Goal: Transaction & Acquisition: Download file/media

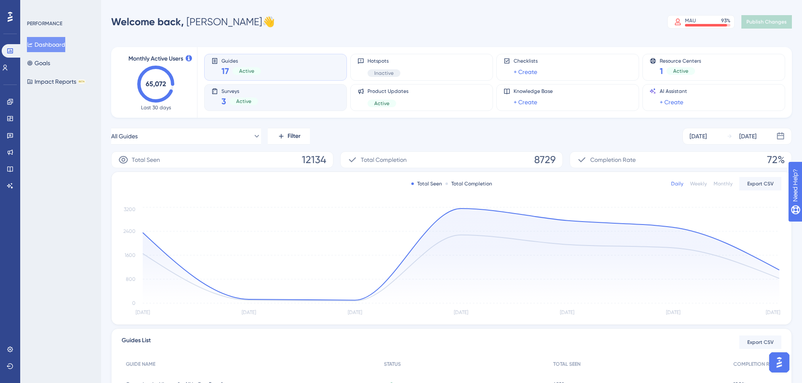
click at [282, 94] on div "Surveys 3 Active" at bounding box center [275, 97] width 128 height 19
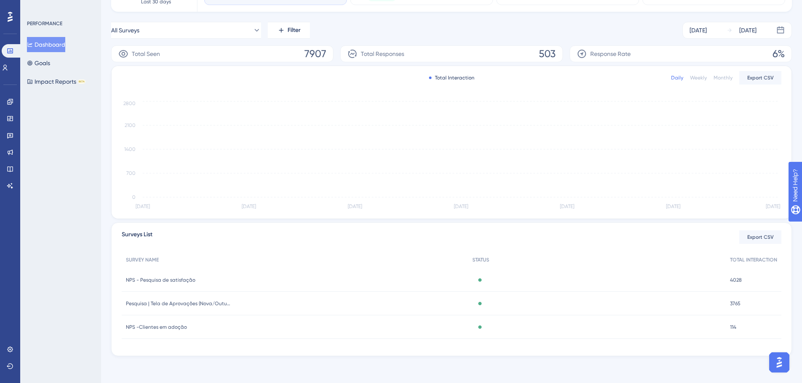
scroll to position [106, 0]
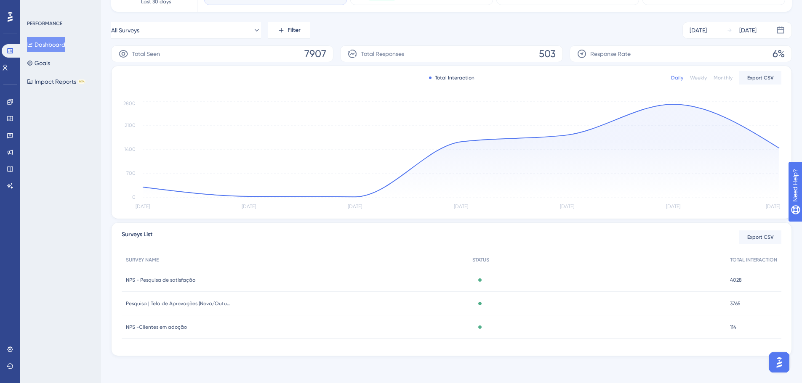
click at [165, 279] on span "NPS - Pesquisa de satisfação" at bounding box center [160, 280] width 69 height 7
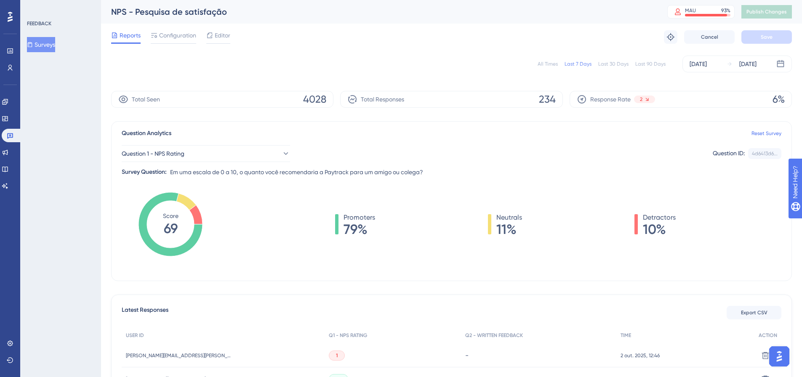
click at [543, 65] on div "All Times" at bounding box center [547, 64] width 20 height 7
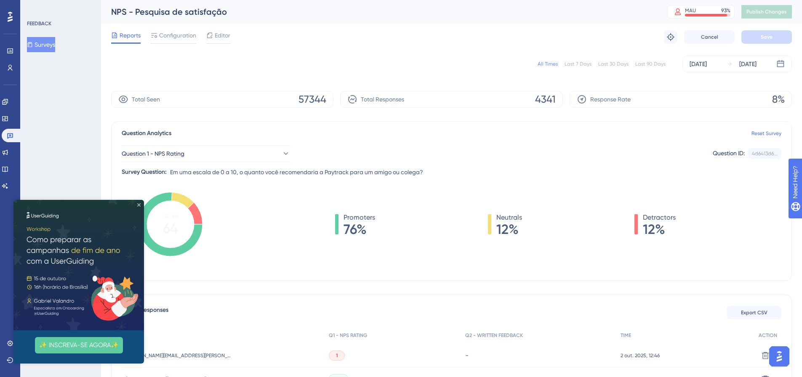
click at [138, 206] on icon "Close Preview" at bounding box center [138, 204] width 3 height 3
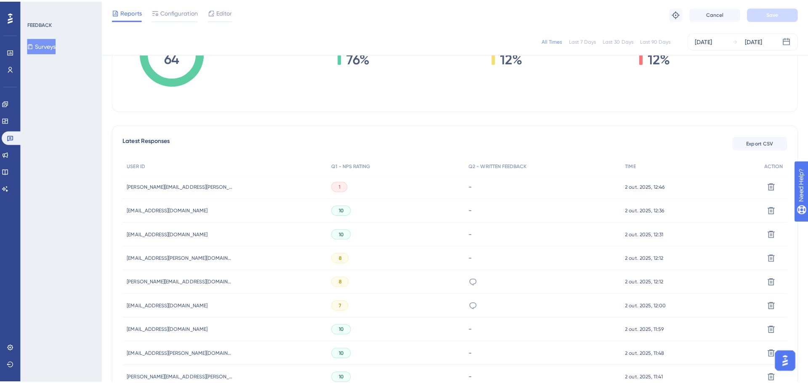
scroll to position [126, 0]
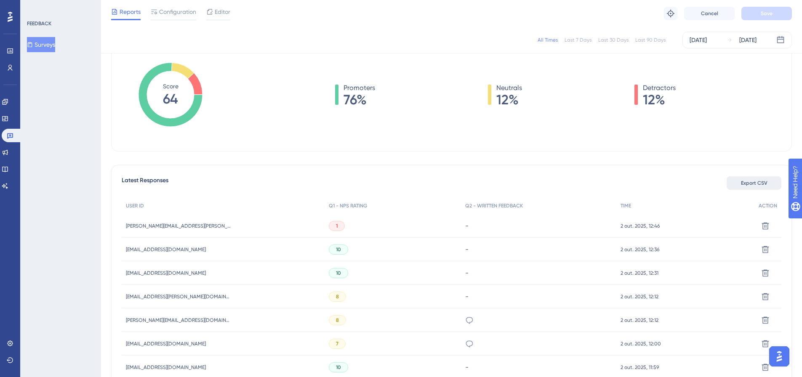
click at [753, 181] on span "Export CSV" at bounding box center [754, 183] width 27 height 7
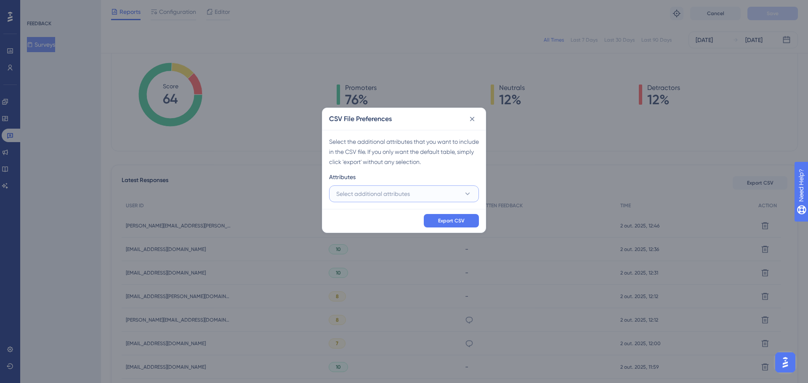
click at [456, 194] on button "Select additional attributes" at bounding box center [404, 194] width 150 height 17
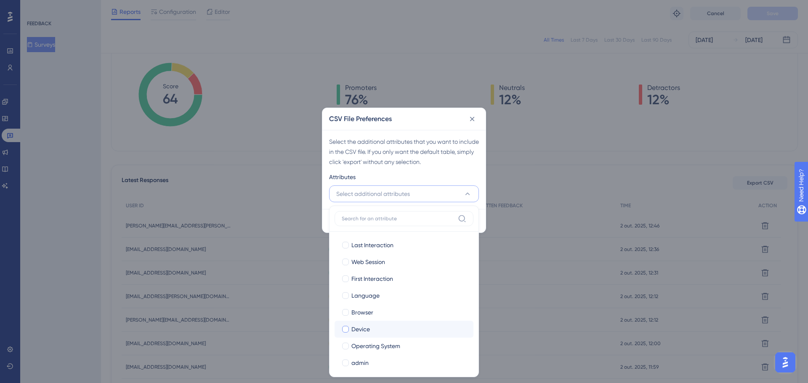
scroll to position [42, 0]
click at [366, 318] on span "admin" at bounding box center [359, 321] width 17 height 10
checkbox input "true"
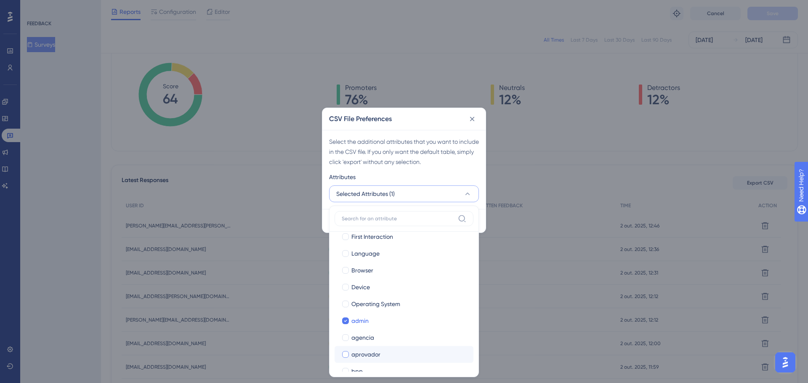
click at [353, 359] on span "aprovador" at bounding box center [365, 355] width 29 height 10
checkbox input "true"
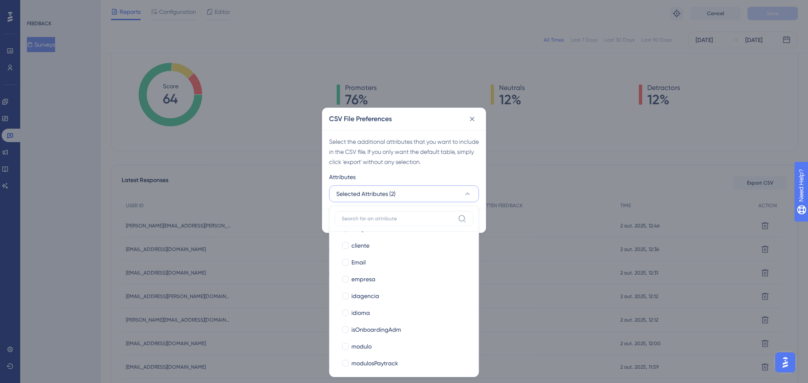
scroll to position [210, 0]
click at [351, 356] on label "modulosPaytrack" at bounding box center [403, 355] width 125 height 10
checkbox input "true"
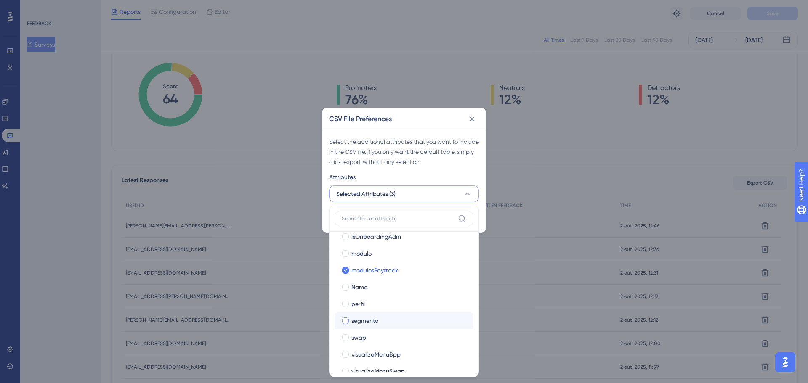
click at [362, 319] on span "segmento" at bounding box center [364, 321] width 27 height 10
checkbox input "true"
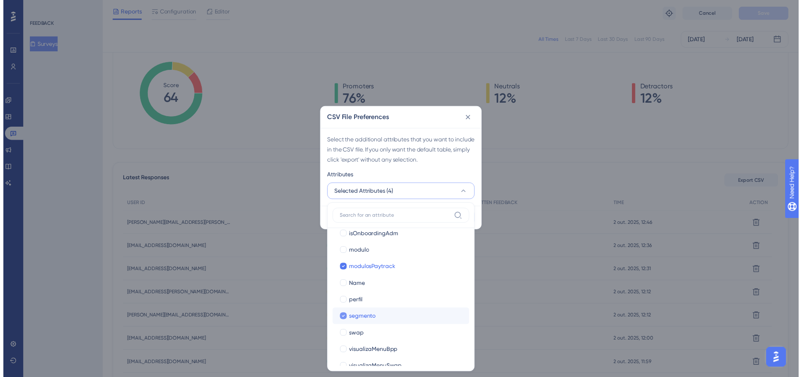
scroll to position [307, 0]
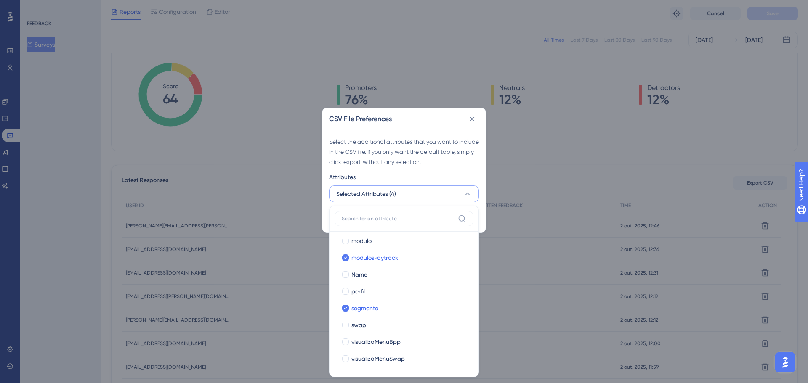
click at [447, 166] on div "Select the additional attributes that you want to include in the CSV file. If y…" at bounding box center [404, 152] width 150 height 30
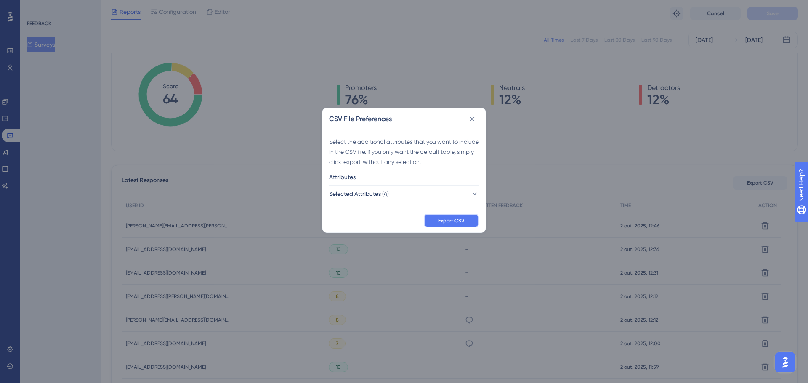
click at [442, 224] on button "Export CSV" at bounding box center [451, 220] width 55 height 13
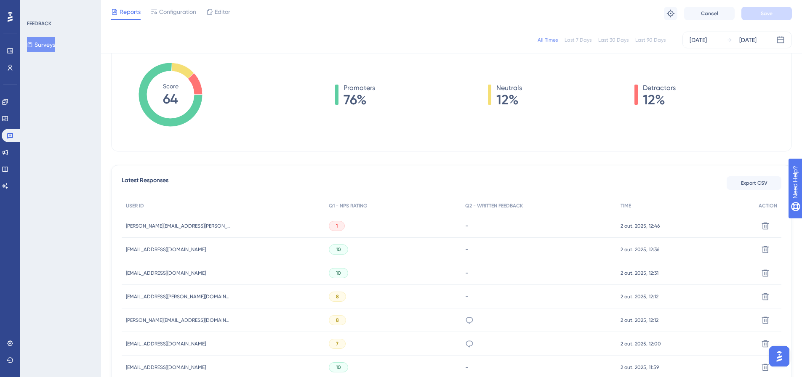
scroll to position [0, 0]
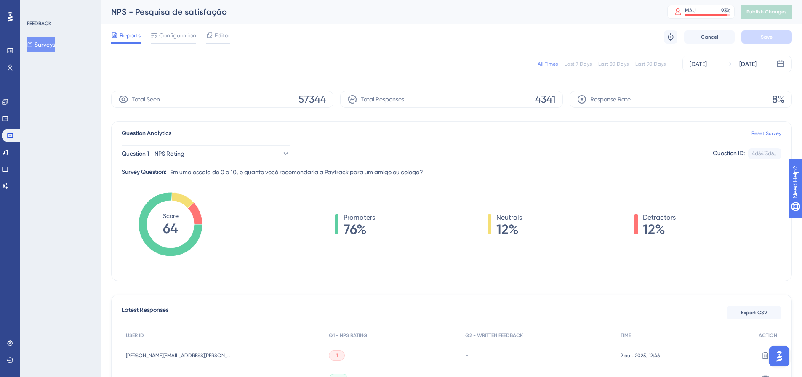
click at [41, 46] on button "Surveys" at bounding box center [41, 44] width 28 height 15
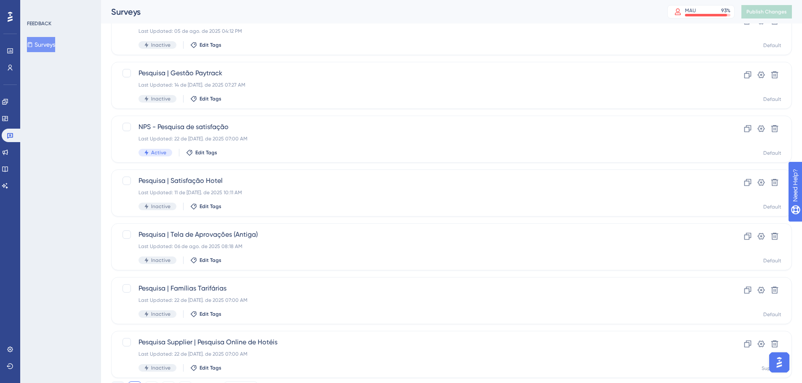
scroll to position [270, 0]
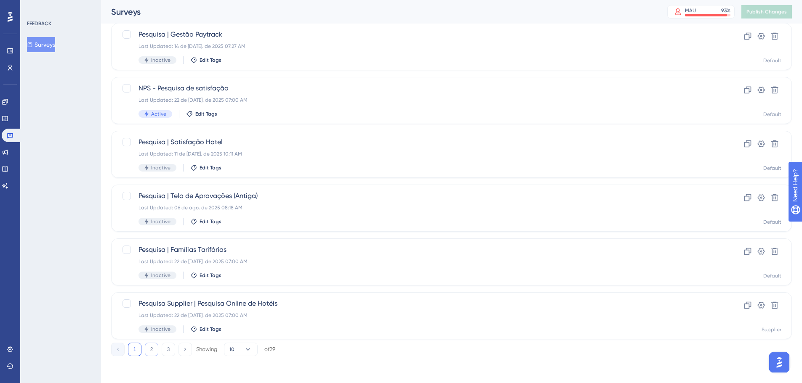
click at [152, 350] on button "2" at bounding box center [151, 349] width 13 height 13
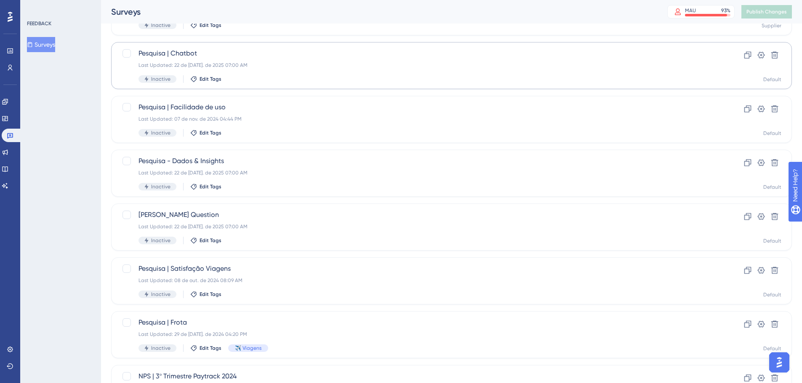
scroll to position [210, 0]
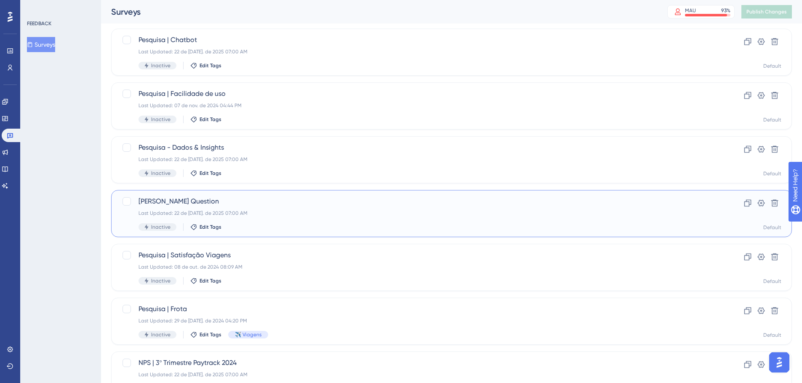
click at [231, 208] on div "Sean Ellis Question Last Updated: 22 de jul. de 2025 07:00 AM Inactive Edit Tags" at bounding box center [417, 214] width 558 height 35
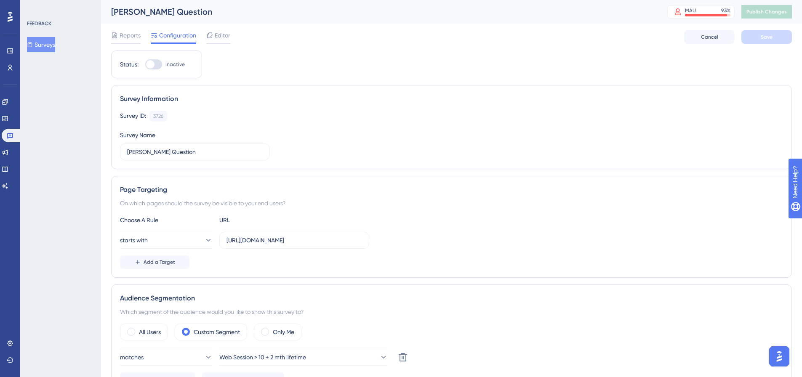
click at [53, 95] on div "FEEDBACK Surveys" at bounding box center [60, 188] width 81 height 377
click at [121, 32] on span "Reports" at bounding box center [130, 35] width 21 height 10
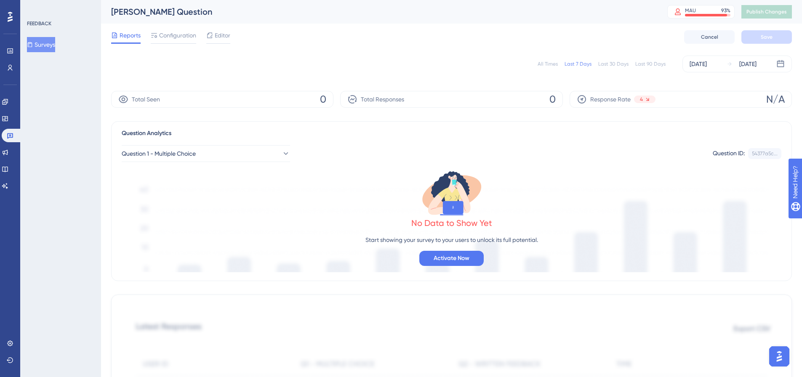
click at [544, 62] on div "All Times" at bounding box center [547, 64] width 20 height 7
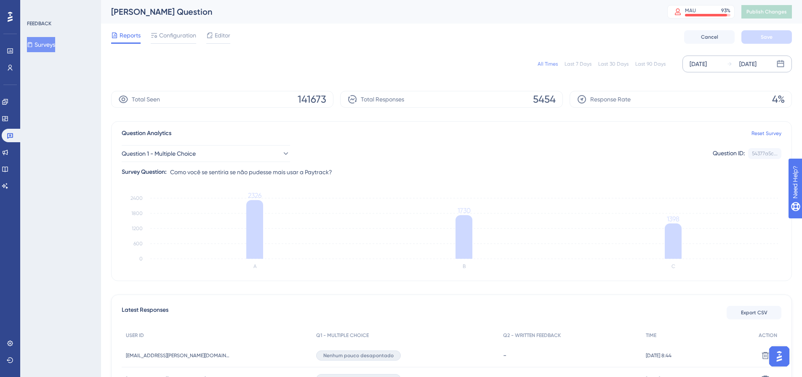
click at [697, 67] on div "Sep 05 2024" at bounding box center [697, 64] width 17 height 10
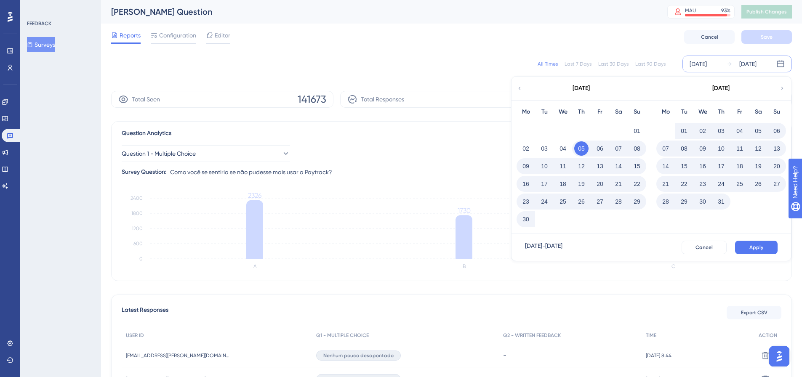
click at [782, 90] on icon at bounding box center [782, 89] width 6 height 8
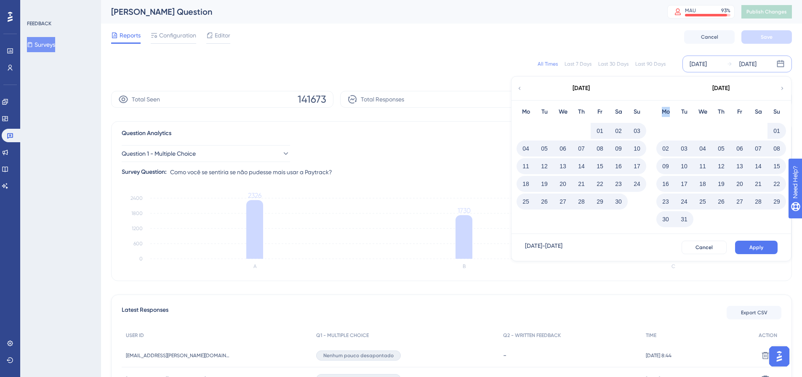
click at [782, 90] on icon at bounding box center [782, 89] width 6 height 8
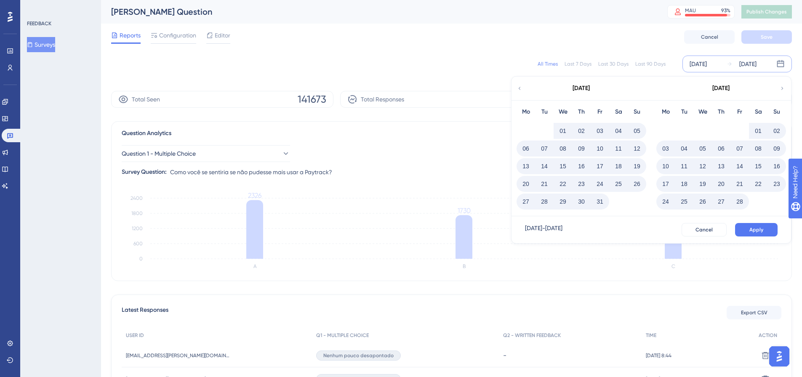
click at [560, 135] on button "01" at bounding box center [563, 131] width 14 height 14
click at [742, 231] on button "Apply" at bounding box center [756, 229] width 43 height 13
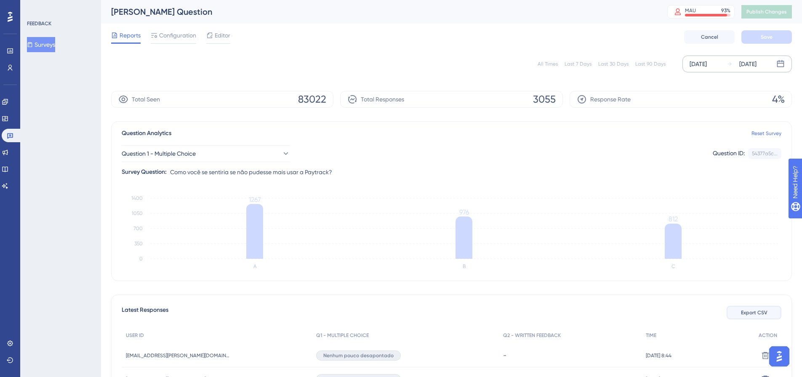
click at [760, 317] on button "Export CSV" at bounding box center [753, 312] width 55 height 13
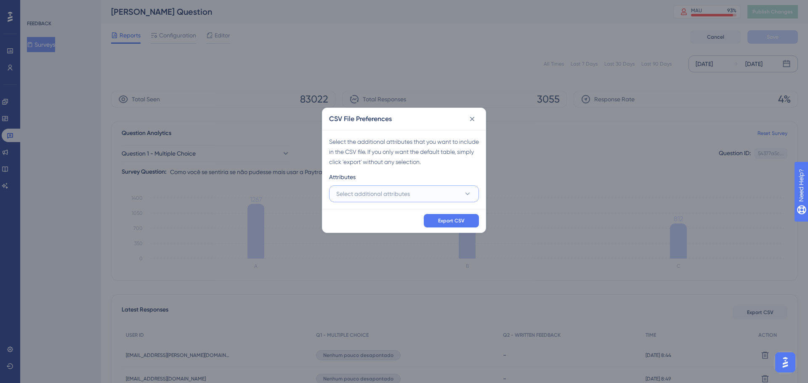
click at [385, 195] on span "Select additional attributes" at bounding box center [373, 194] width 74 height 10
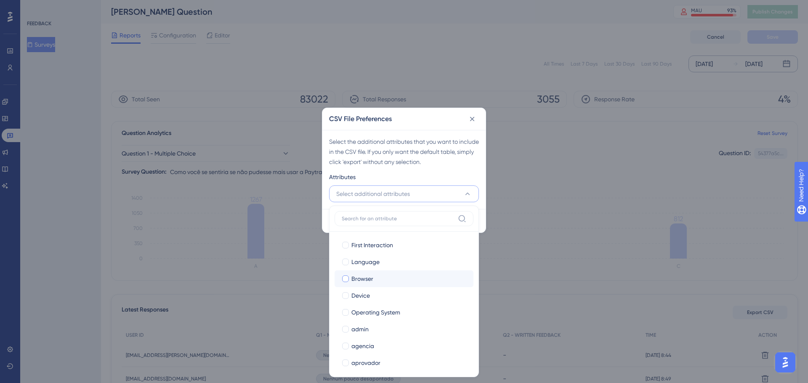
scroll to position [84, 0]
click at [346, 277] on div at bounding box center [345, 279] width 7 height 7
checkbox input "true"
click at [344, 312] on div at bounding box center [345, 312] width 7 height 7
checkbox input "true"
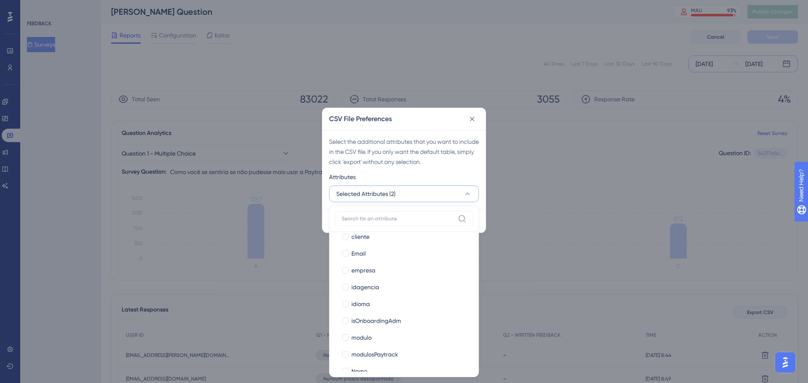
scroll to position [253, 0]
click at [344, 312] on div at bounding box center [345, 312] width 7 height 7
checkbox input "true"
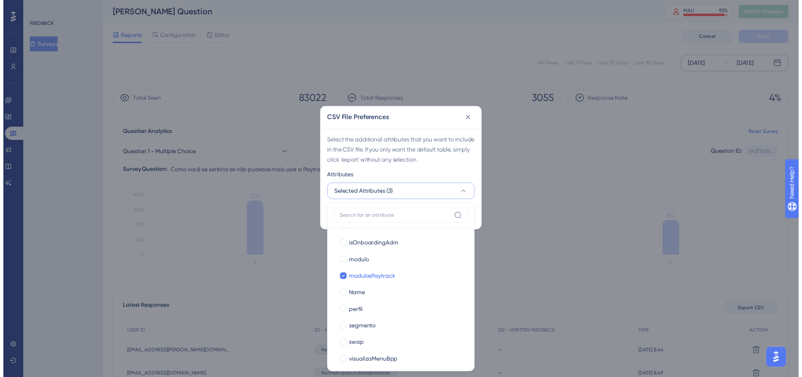
scroll to position [307, 0]
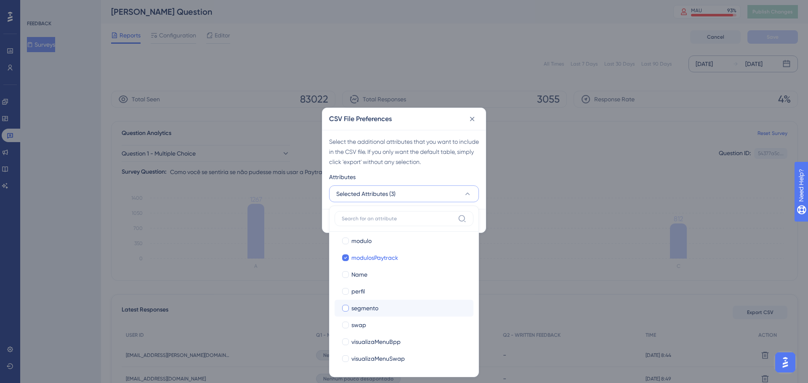
click at [346, 310] on div at bounding box center [345, 308] width 7 height 7
checkbox input "true"
click at [441, 153] on div "Select the additional attributes that you want to include in the CSV file. If y…" at bounding box center [404, 152] width 150 height 30
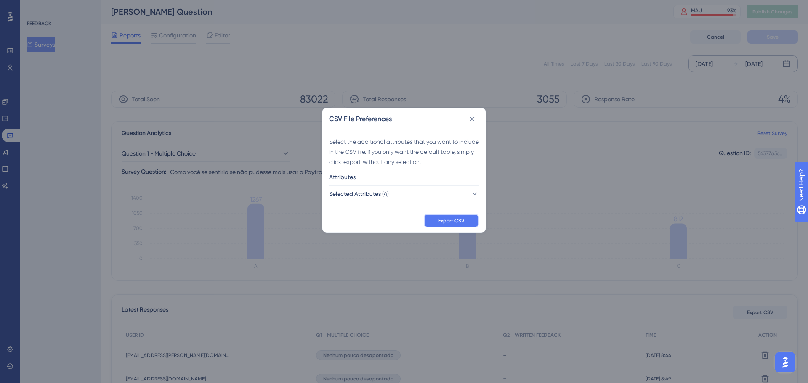
click at [448, 223] on span "Export CSV" at bounding box center [451, 221] width 27 height 7
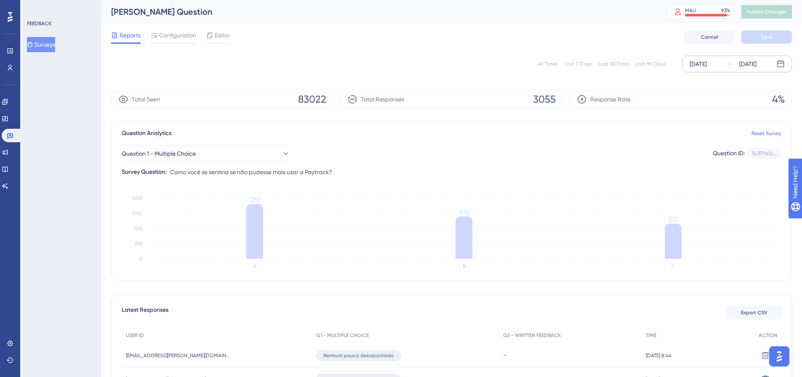
drag, startPoint x: 52, startPoint y: 41, endPoint x: 35, endPoint y: 77, distance: 39.9
click at [35, 77] on div "FEEDBACK Surveys" at bounding box center [60, 188] width 81 height 377
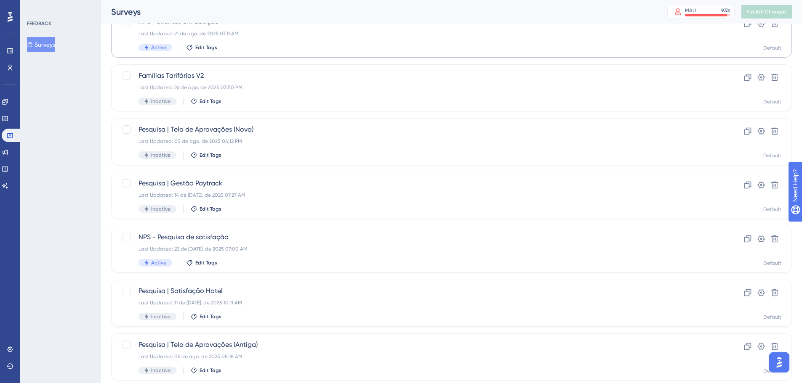
scroll to position [42, 0]
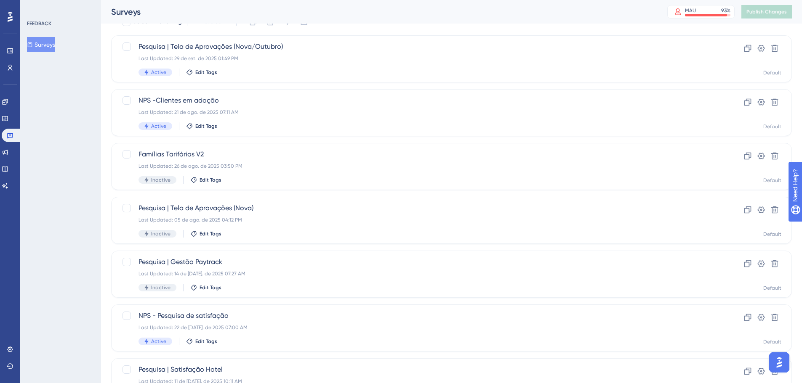
drag, startPoint x: 190, startPoint y: 43, endPoint x: 99, endPoint y: 93, distance: 103.0
click at [99, 93] on div "FEEDBACK Surveys" at bounding box center [60, 191] width 81 height 383
click at [218, 45] on span "Pesquisa | Tela de Aprovações (Nova/Outubro)" at bounding box center [417, 47] width 558 height 10
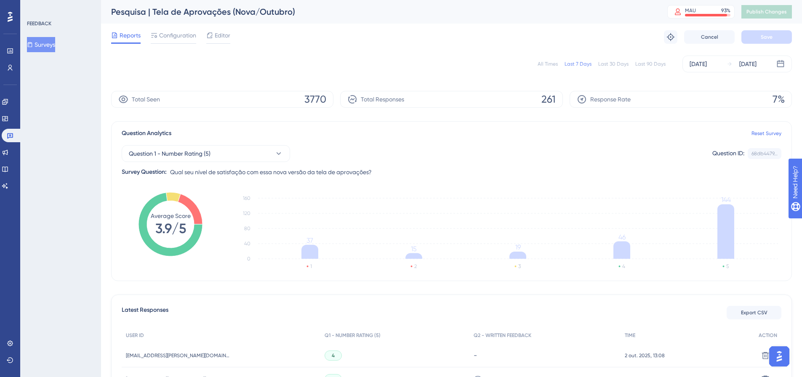
scroll to position [168, 0]
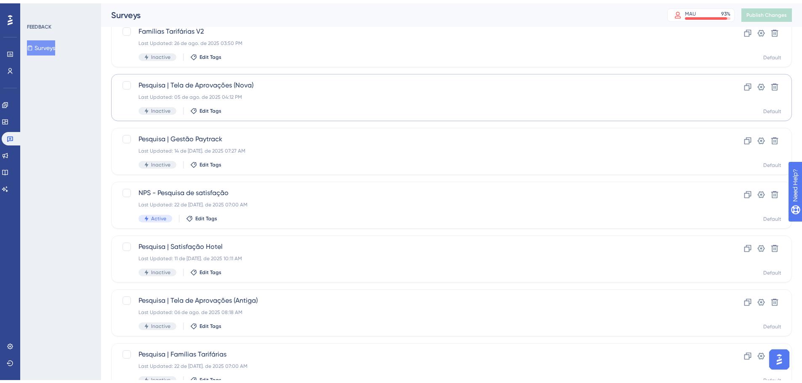
scroll to position [42, 0]
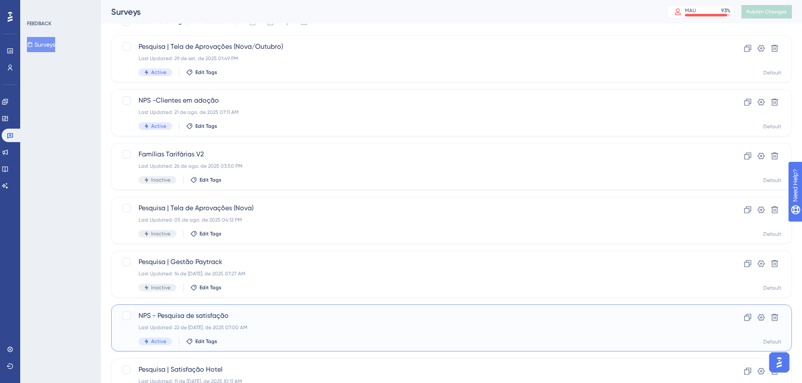
click at [225, 326] on div "Last Updated: 22 de [DATE]. de 2025 07:00 AM" at bounding box center [417, 327] width 558 height 7
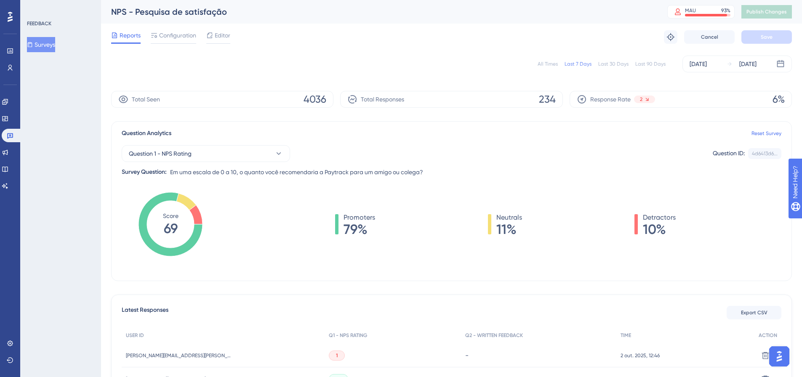
click at [548, 66] on div "All Times" at bounding box center [547, 64] width 20 height 7
click at [154, 149] on span "Question 1 - NPS Rating" at bounding box center [160, 154] width 63 height 10
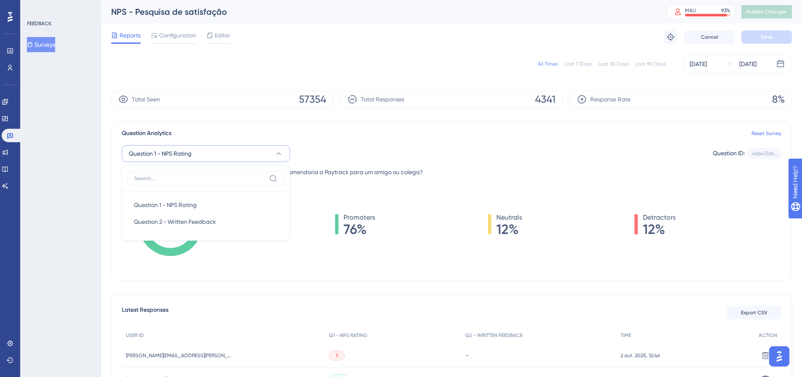
click at [154, 149] on span "Question 1 - NPS Rating" at bounding box center [160, 154] width 63 height 10
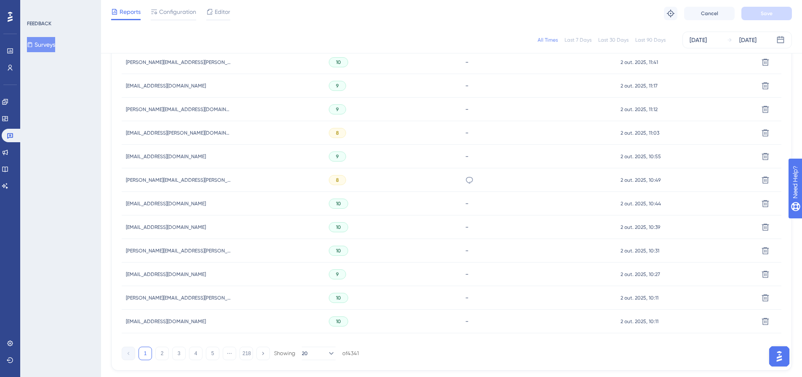
scroll to position [516, 0]
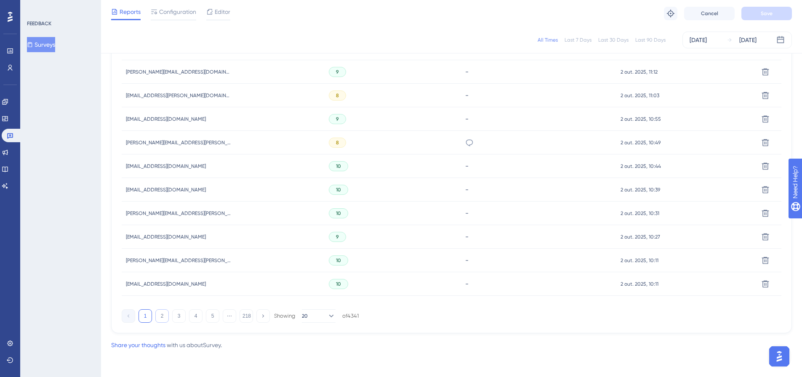
click at [168, 321] on button "2" at bounding box center [161, 315] width 13 height 13
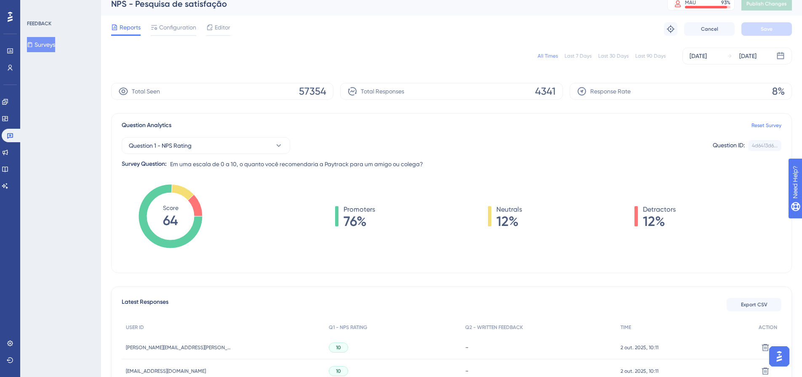
scroll to position [0, 0]
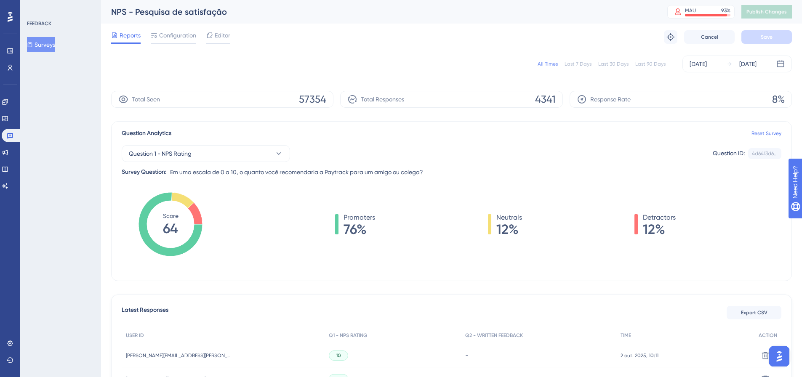
click at [349, 233] on span "76%" at bounding box center [359, 229] width 32 height 13
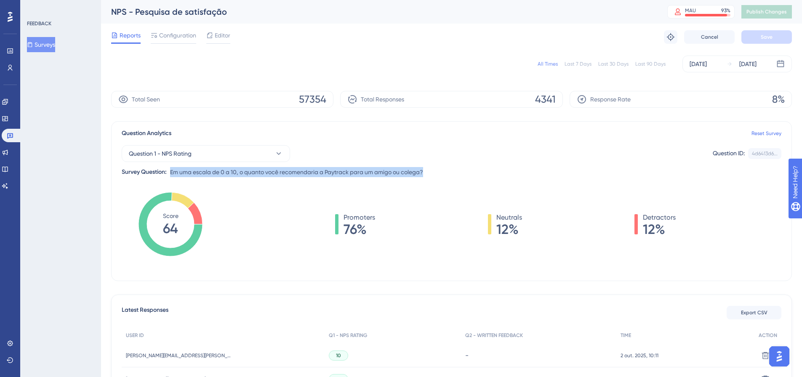
drag, startPoint x: 170, startPoint y: 171, endPoint x: 432, endPoint y: 171, distance: 262.2
click at [432, 171] on div "Question 1 - NPS Rating Question ID: 4d6413d6... Copy Survey Question: Em [PERS…" at bounding box center [451, 157] width 659 height 39
copy span "Em uma escala de 0 a 10, o quanto você recomendaria a Paytrack para um amigo ou…"
